Goal: Information Seeking & Learning: Learn about a topic

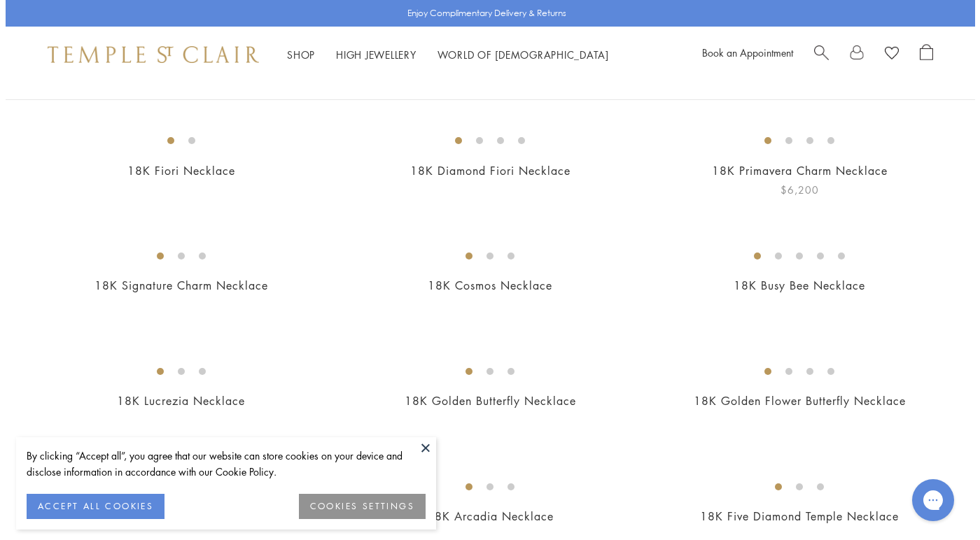
scroll to position [191, 0]
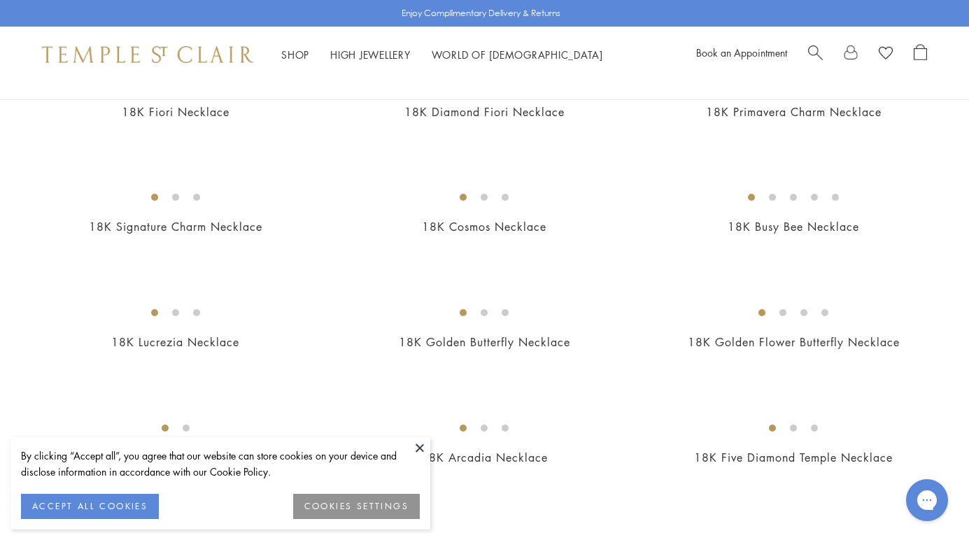
click at [390, 507] on button "COOKIES SETTINGS" at bounding box center [356, 506] width 127 height 25
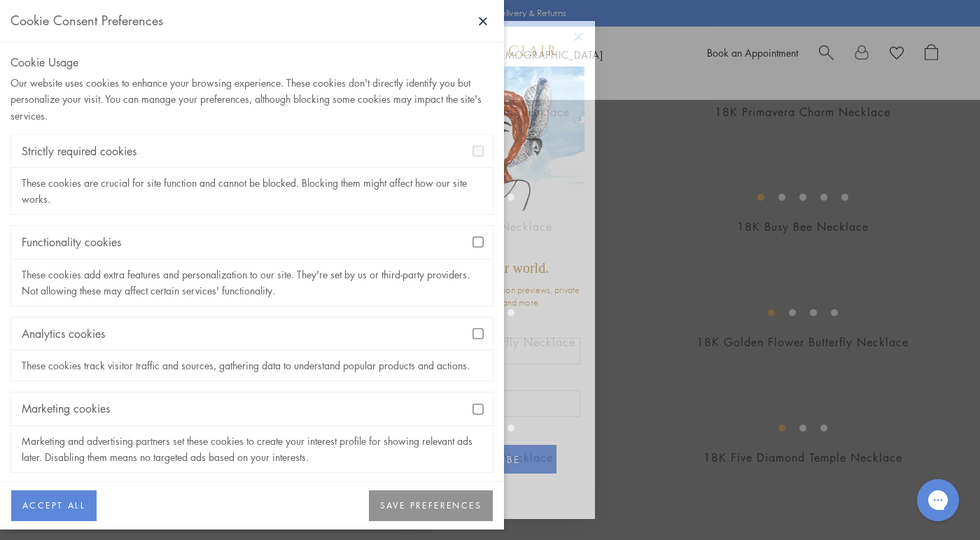
click at [309, 413] on div "Marketing cookies" at bounding box center [251, 409] width 481 height 33
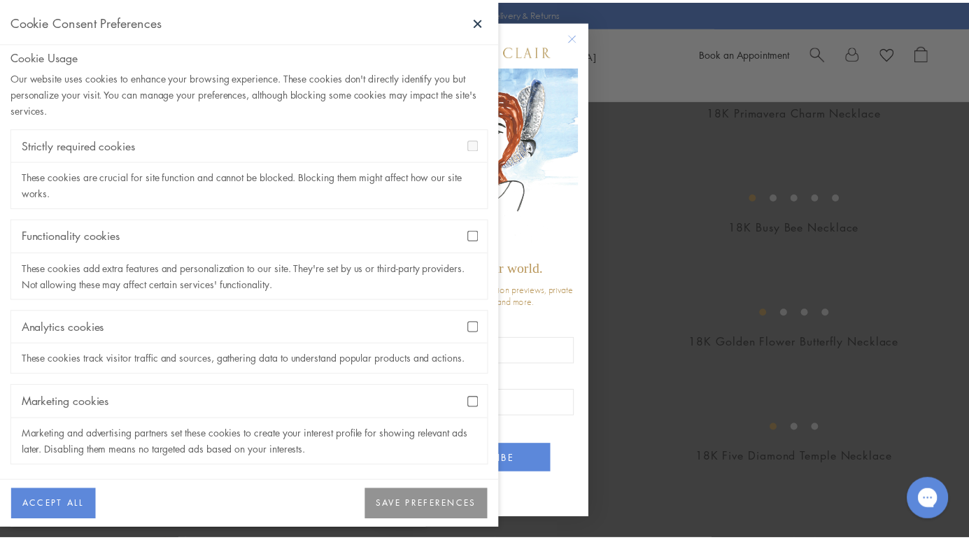
scroll to position [0, 0]
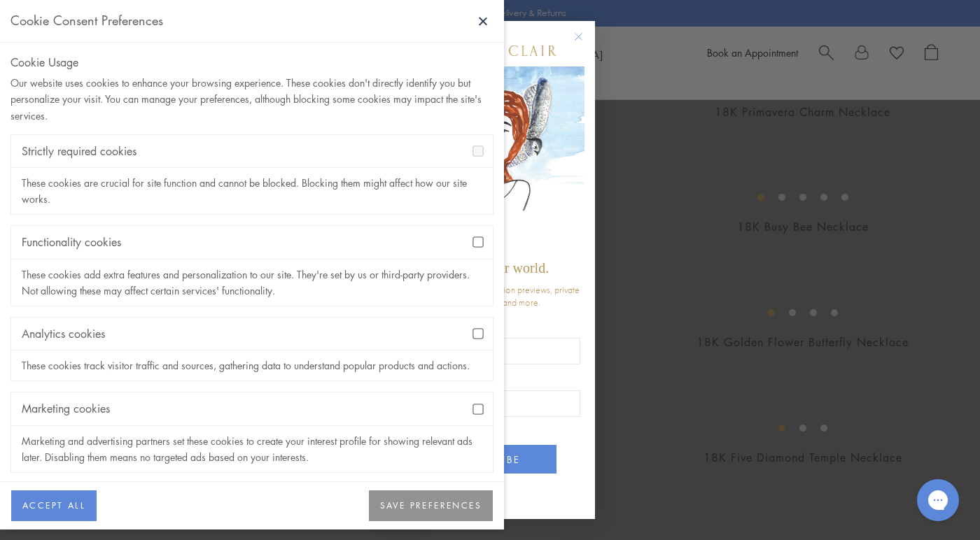
click at [416, 507] on button "SAVE PREFERENCES" at bounding box center [431, 506] width 124 height 31
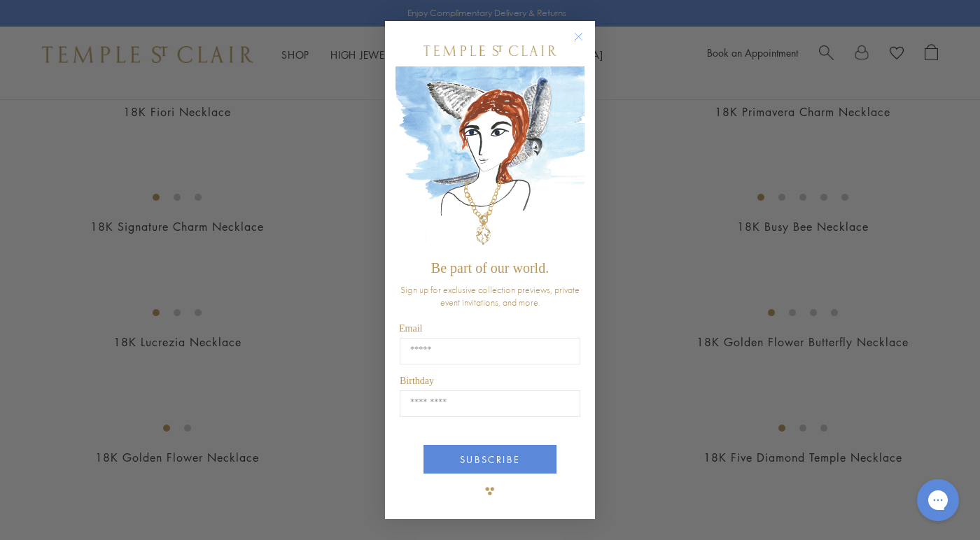
click at [576, 37] on circle "Close dialog" at bounding box center [578, 37] width 17 height 17
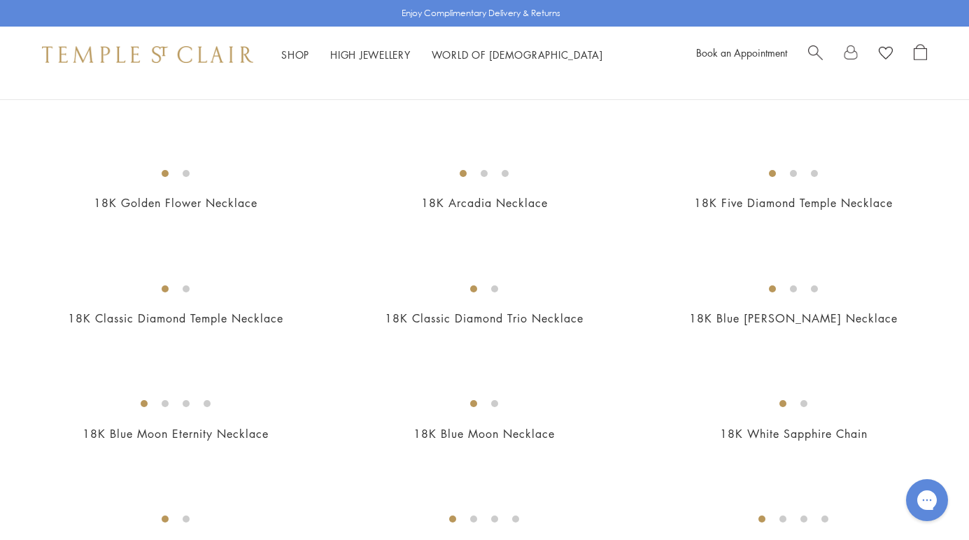
scroll to position [470, 0]
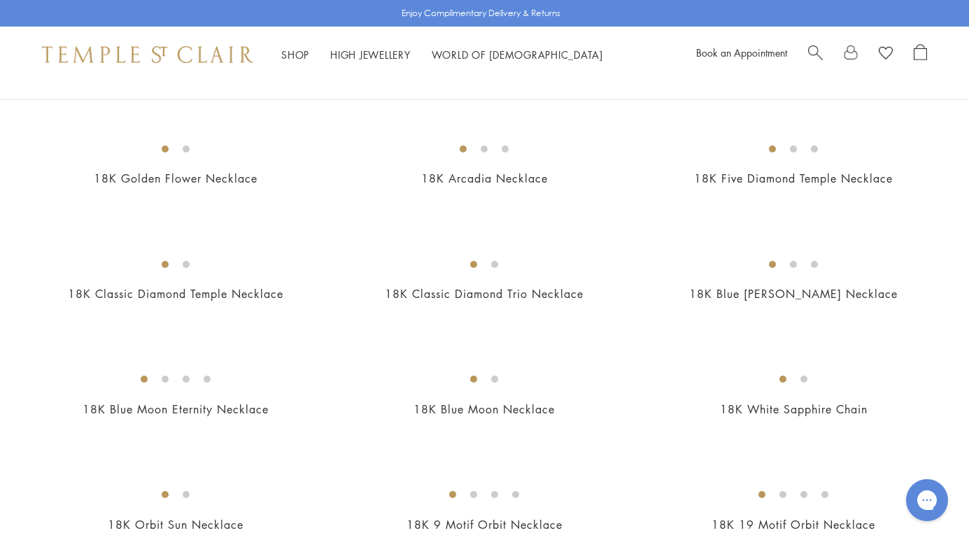
click at [0, 0] on img at bounding box center [0, 0] width 0 height 0
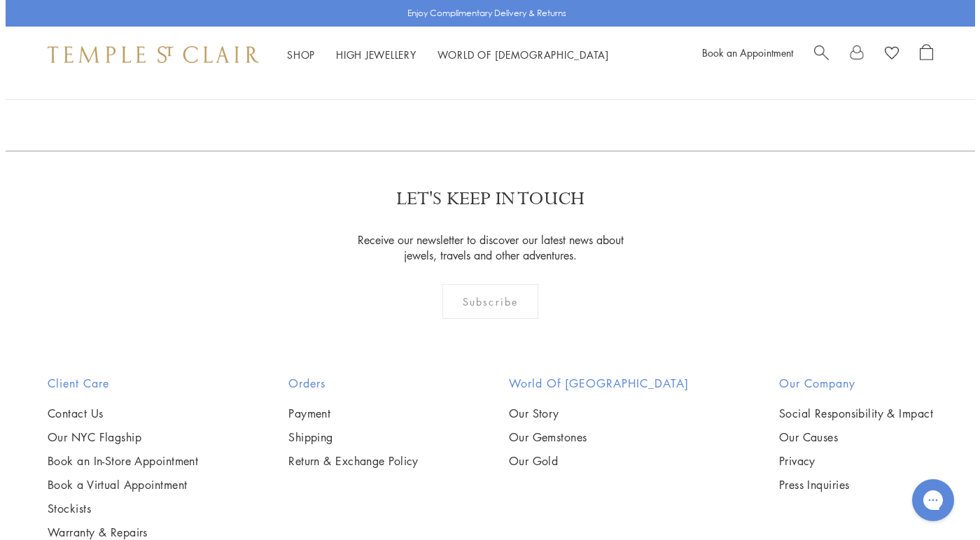
scroll to position [0, 0]
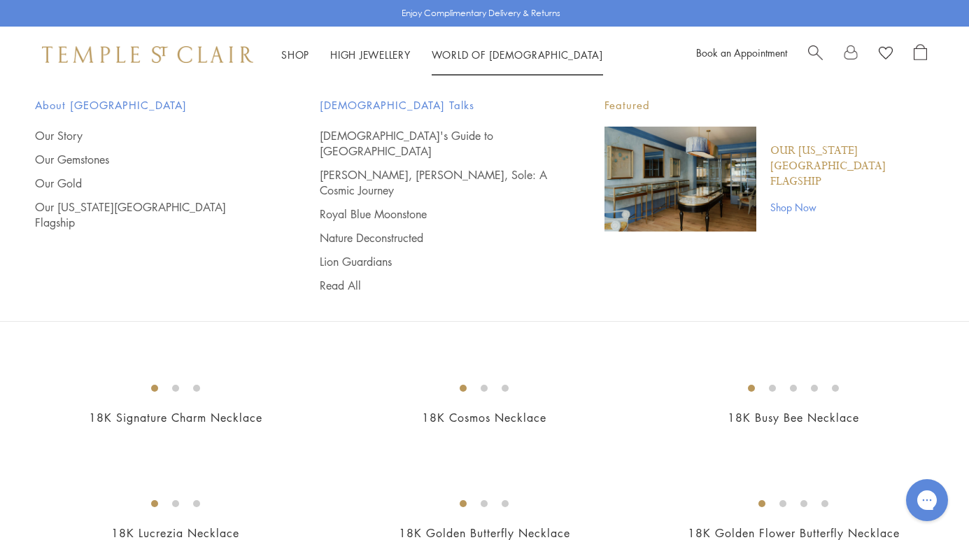
click at [814, 47] on span "Search" at bounding box center [815, 51] width 15 height 15
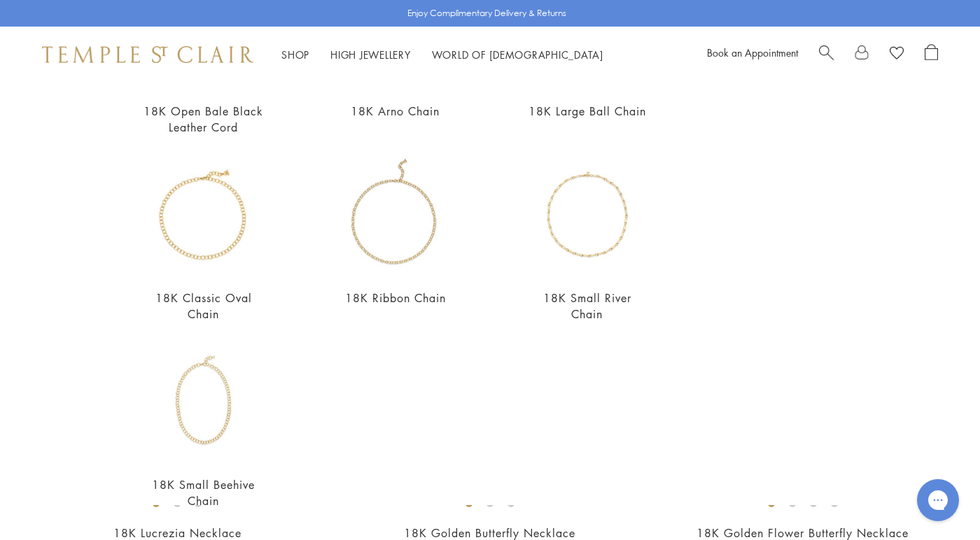
scroll to position [465, 0]
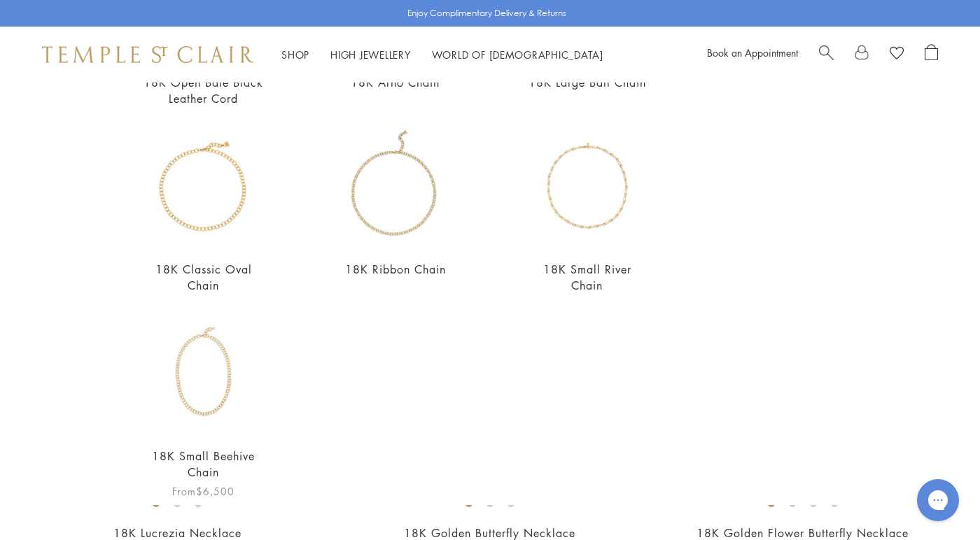
type input "**********"
click at [216, 393] on img at bounding box center [204, 374] width 122 height 122
click at [211, 200] on img at bounding box center [204, 187] width 122 height 122
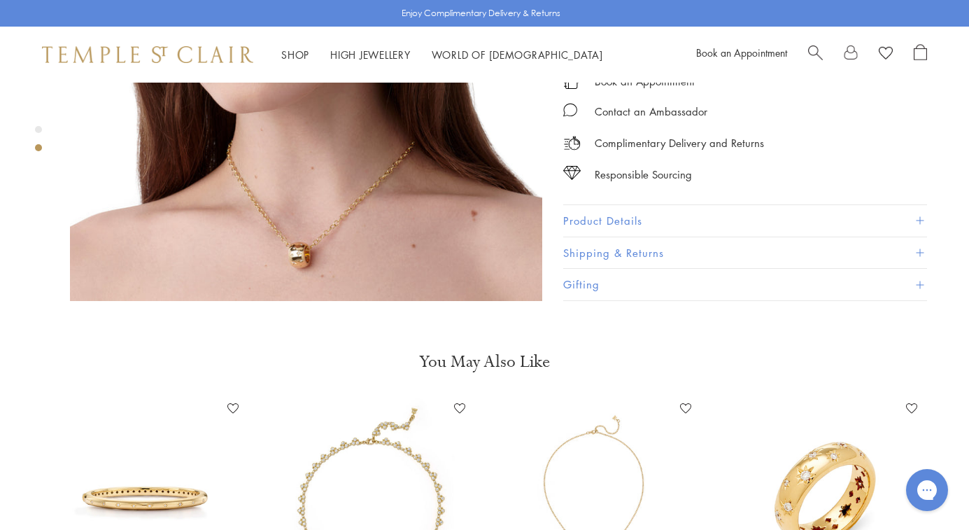
scroll to position [644, 0]
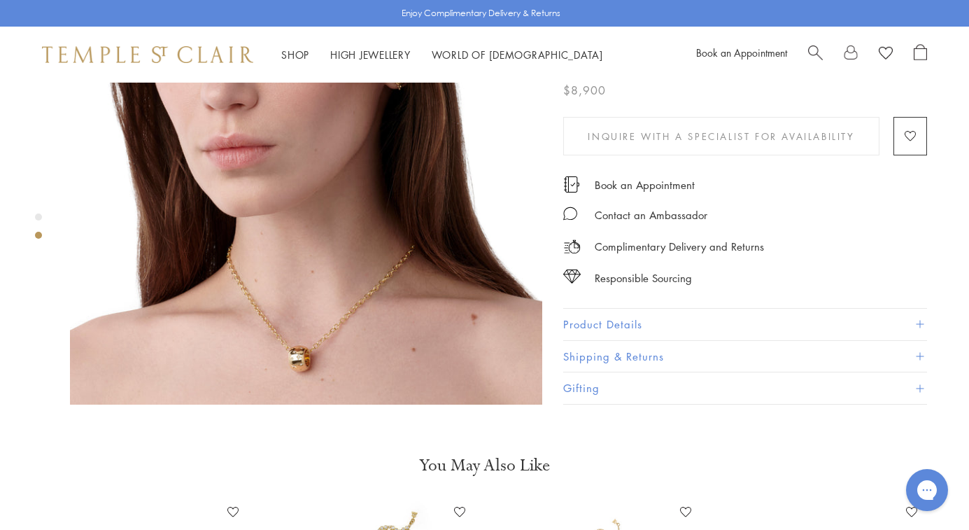
click at [630, 309] on button "Product Details" at bounding box center [745, 324] width 364 height 31
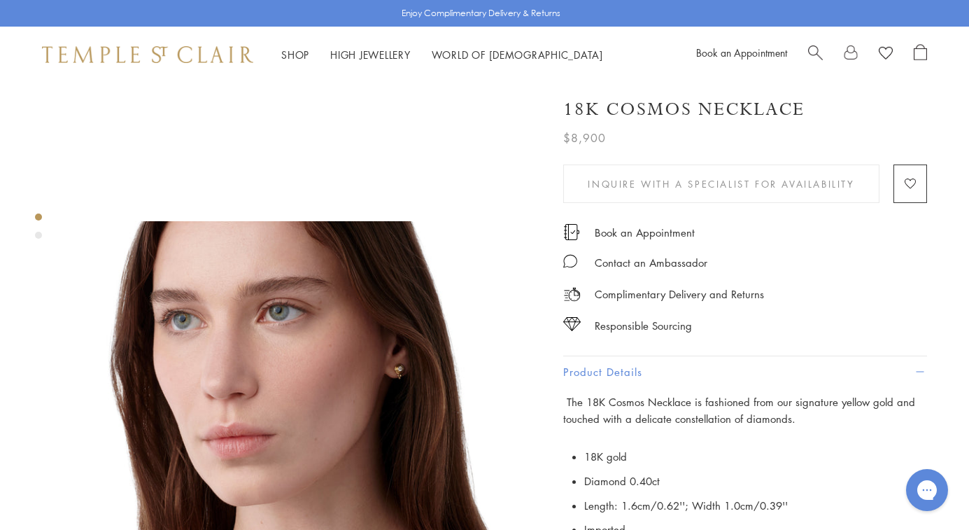
scroll to position [189, 0]
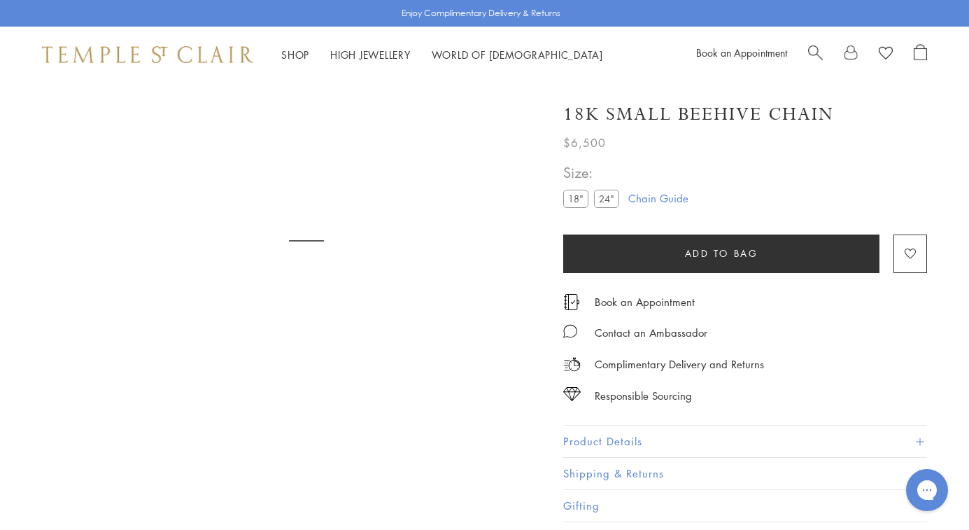
scroll to position [83, 0]
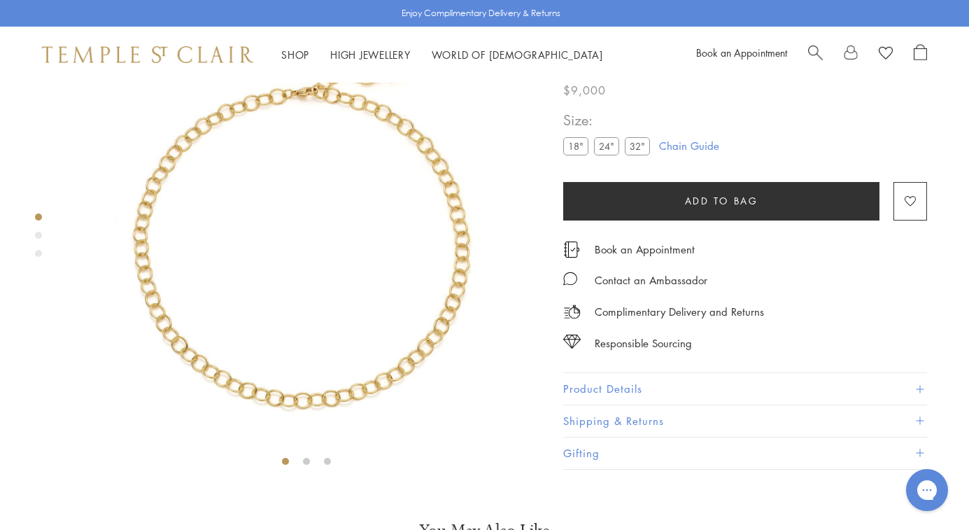
scroll to position [83, 0]
click at [610, 155] on label "24"" at bounding box center [606, 145] width 25 height 17
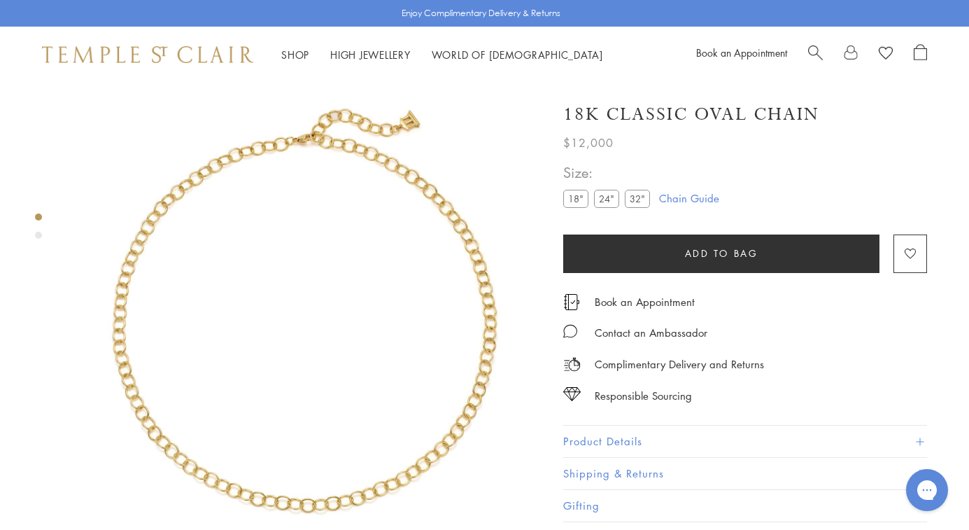
click at [578, 197] on label "18"" at bounding box center [575, 198] width 25 height 17
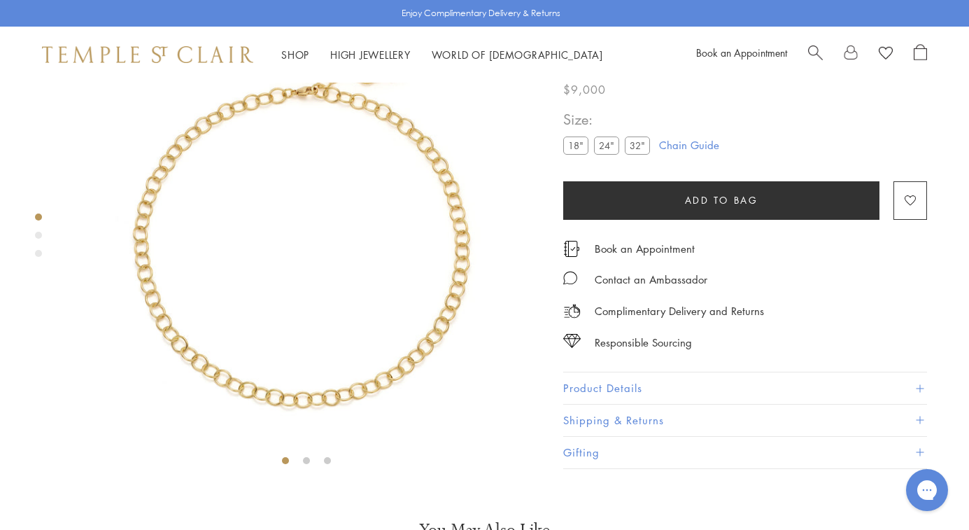
click at [607, 155] on label "24"" at bounding box center [606, 145] width 25 height 17
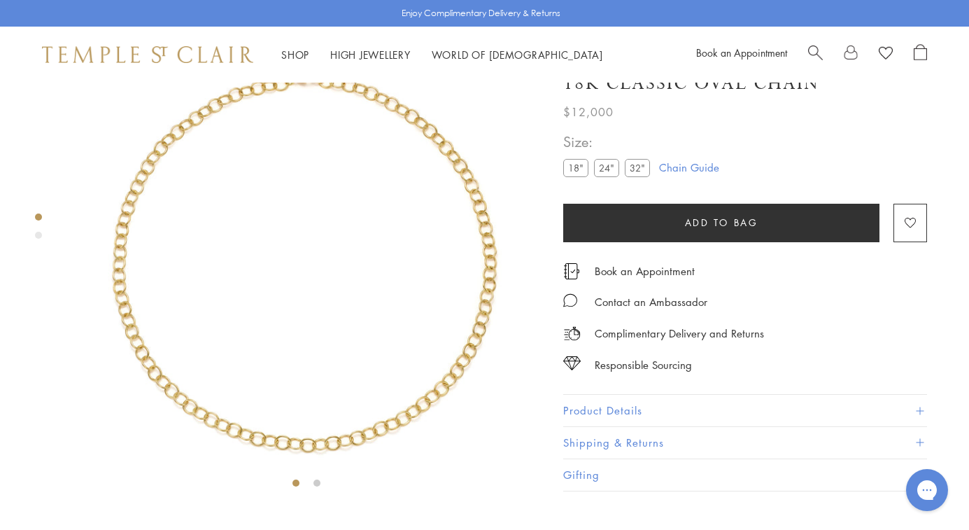
scroll to position [12, 0]
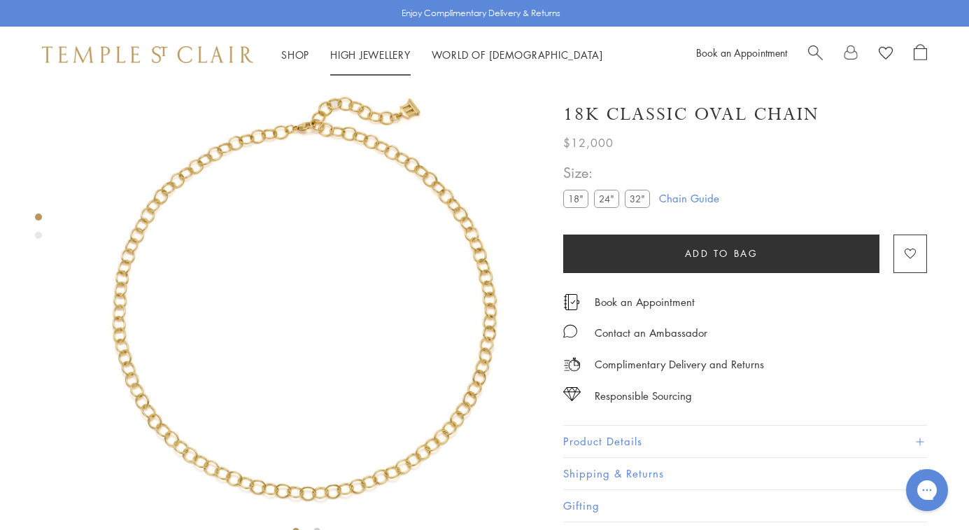
click at [375, 55] on link "High Jewellery High Jewellery" at bounding box center [370, 55] width 80 height 14
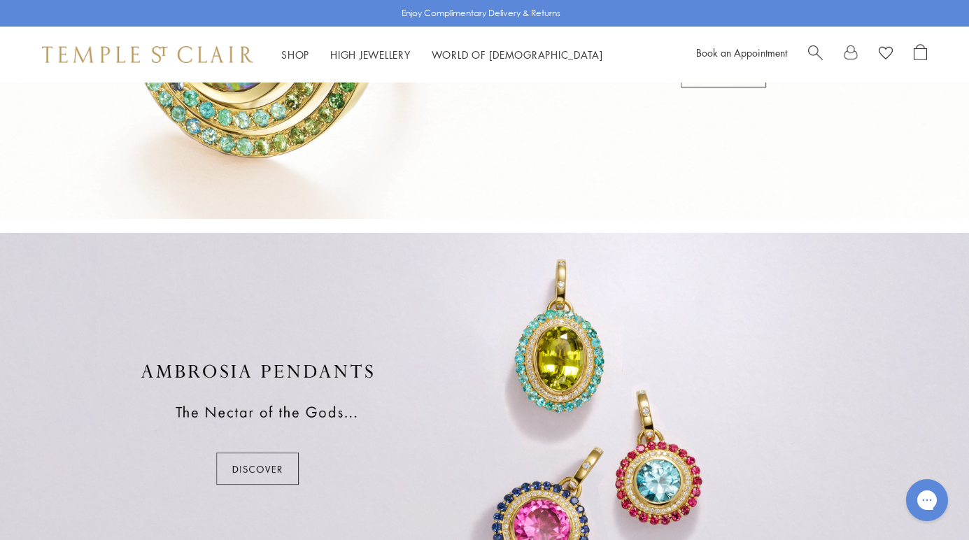
scroll to position [712, 0]
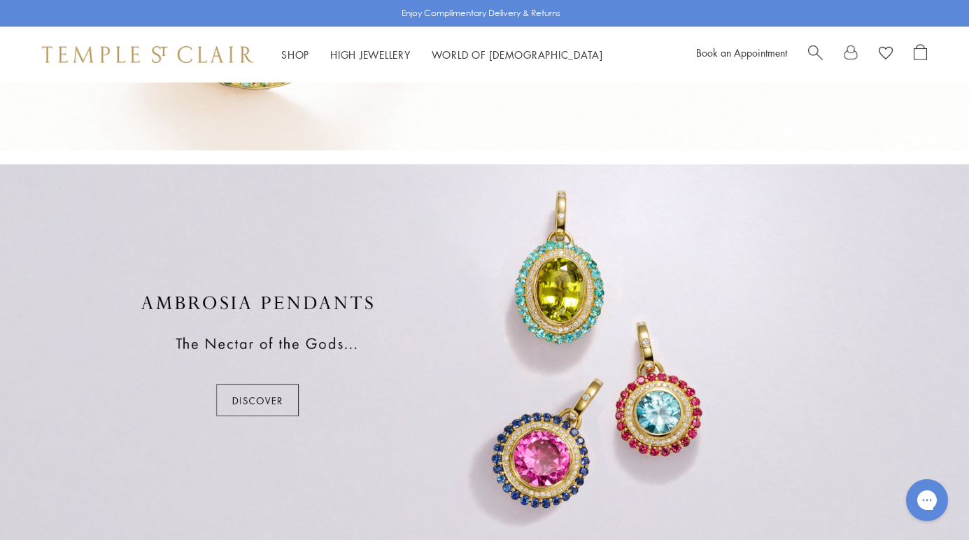
click at [281, 402] on div at bounding box center [484, 355] width 969 height 383
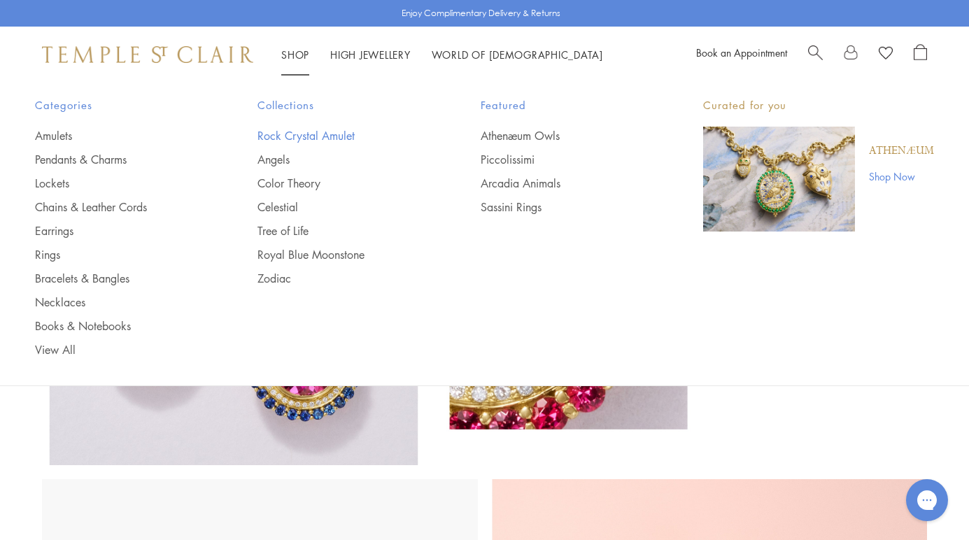
click at [306, 130] on link "Rock Crystal Amulet" at bounding box center [341, 135] width 167 height 15
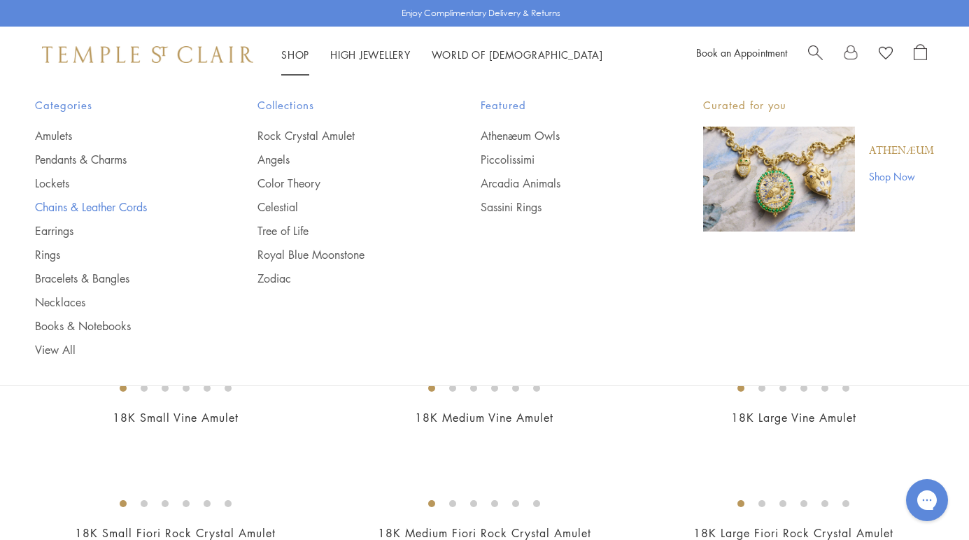
click at [113, 203] on link "Chains & Leather Cords" at bounding box center [118, 206] width 167 height 15
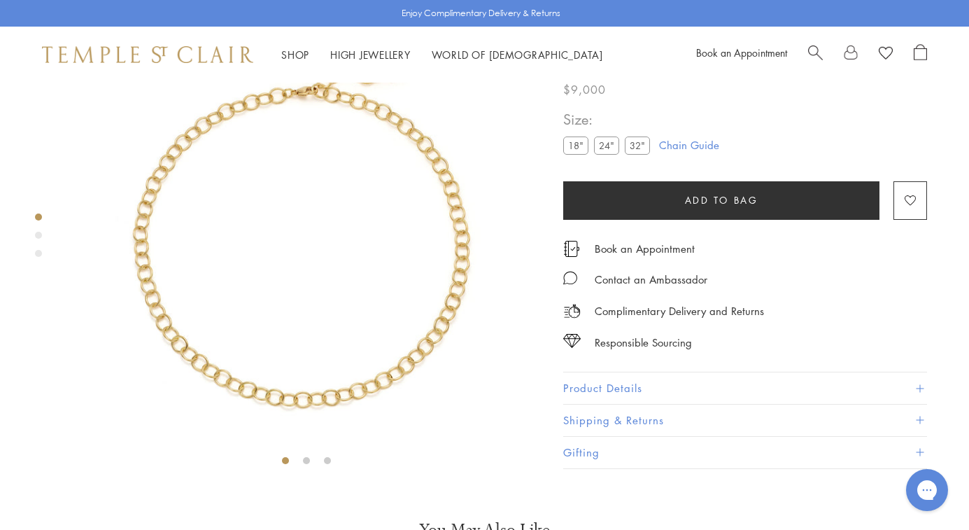
click at [605, 155] on label "24"" at bounding box center [606, 145] width 25 height 17
